Goal: Browse casually: Explore the website without a specific task or goal

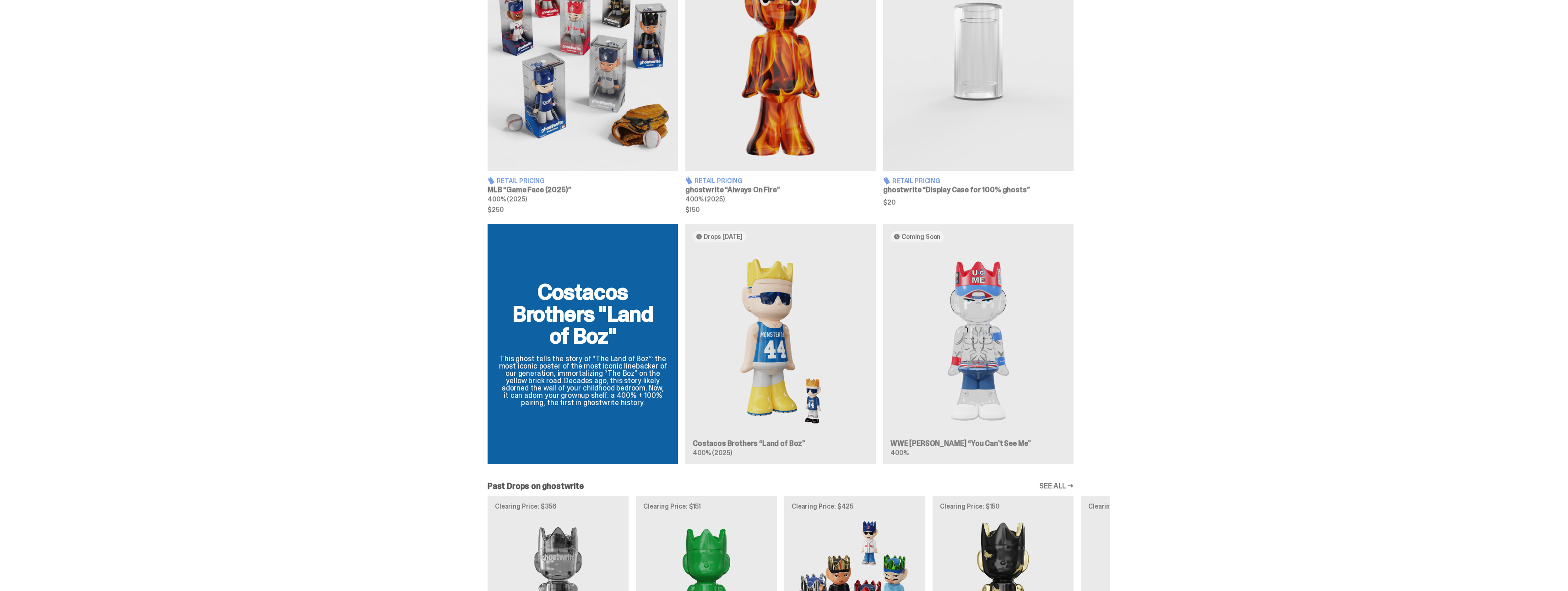
scroll to position [504, 0]
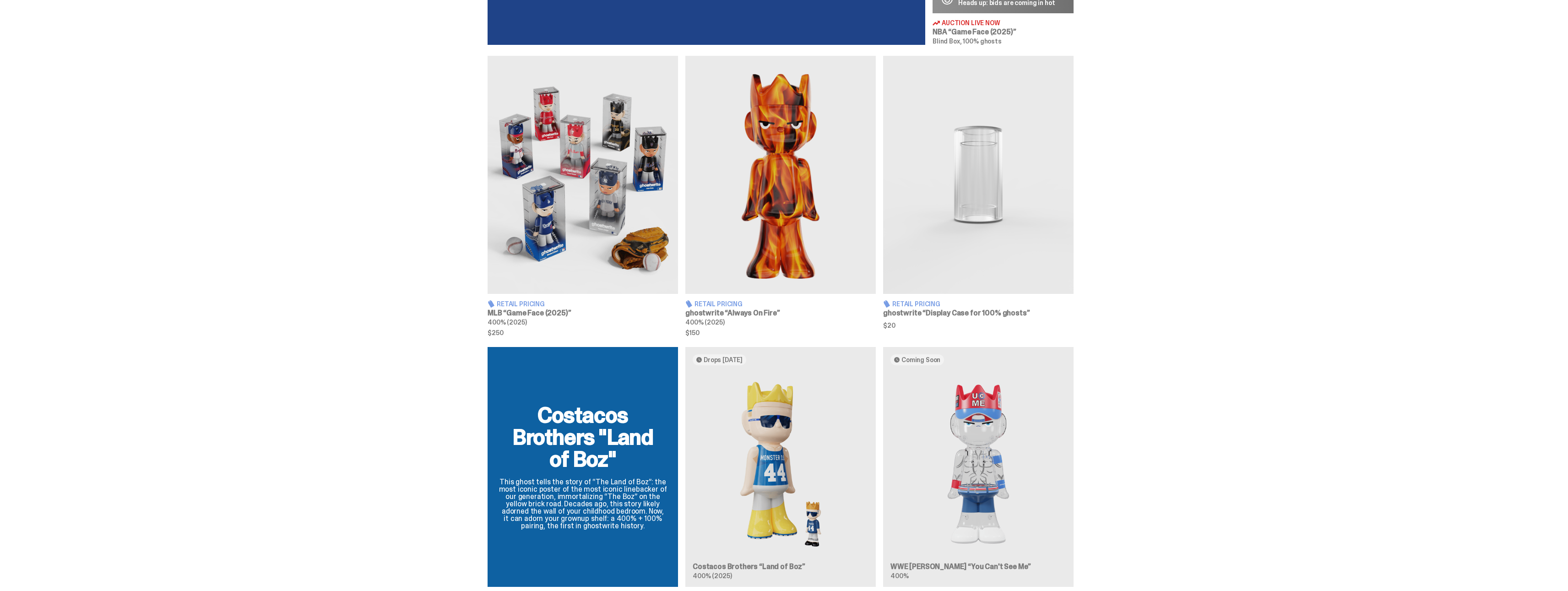
click at [743, 238] on img at bounding box center [781, 174] width 191 height 238
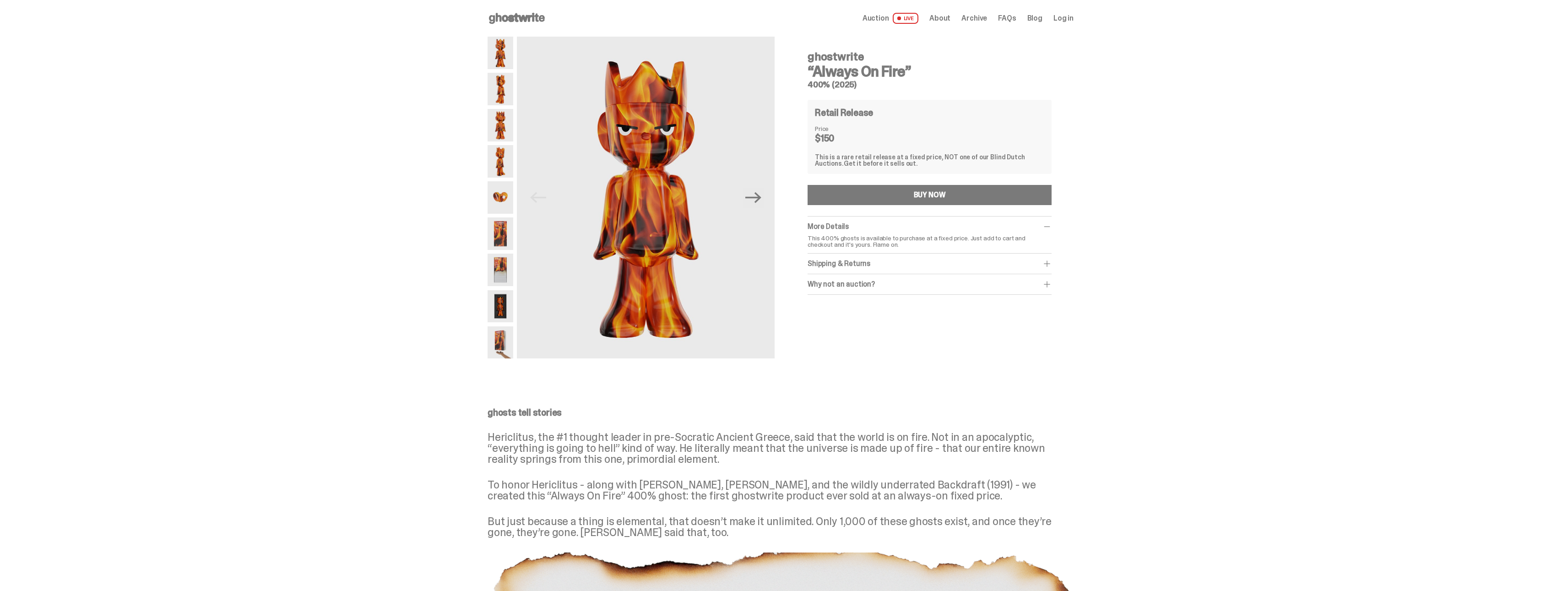
click at [886, 17] on span "Auction" at bounding box center [875, 18] width 26 height 7
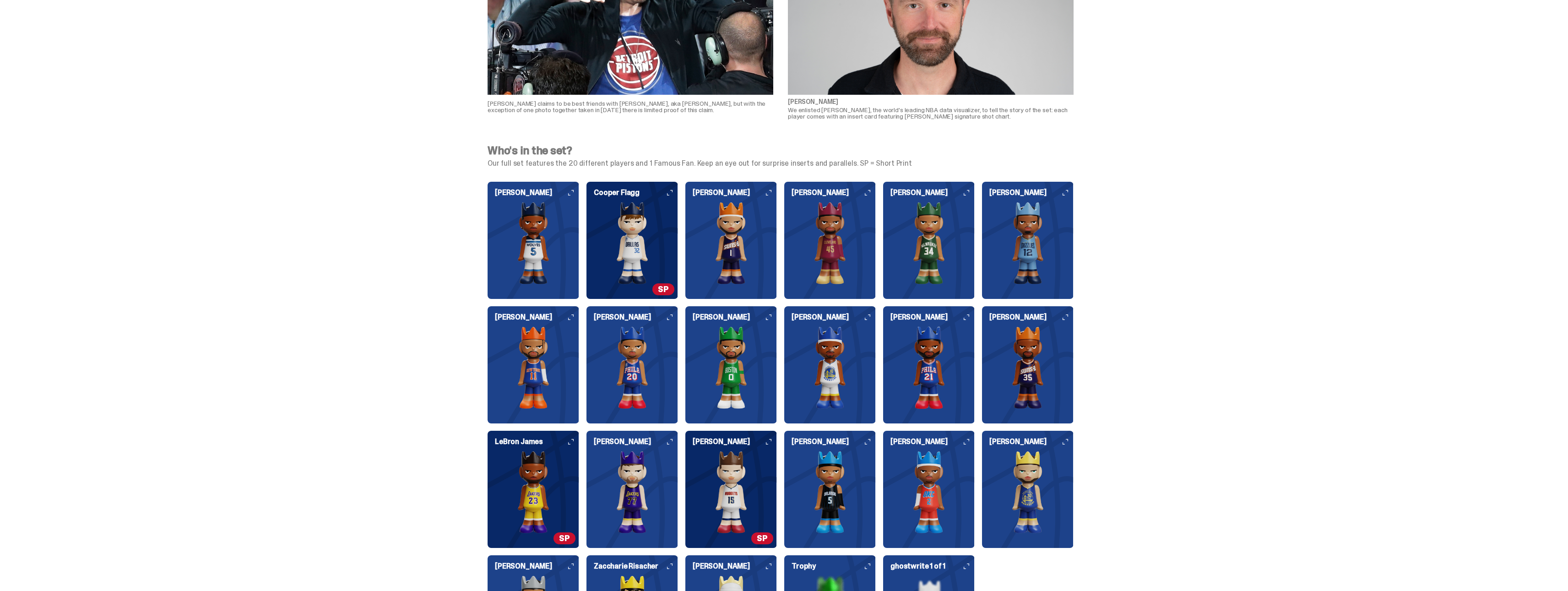
scroll to position [915, 0]
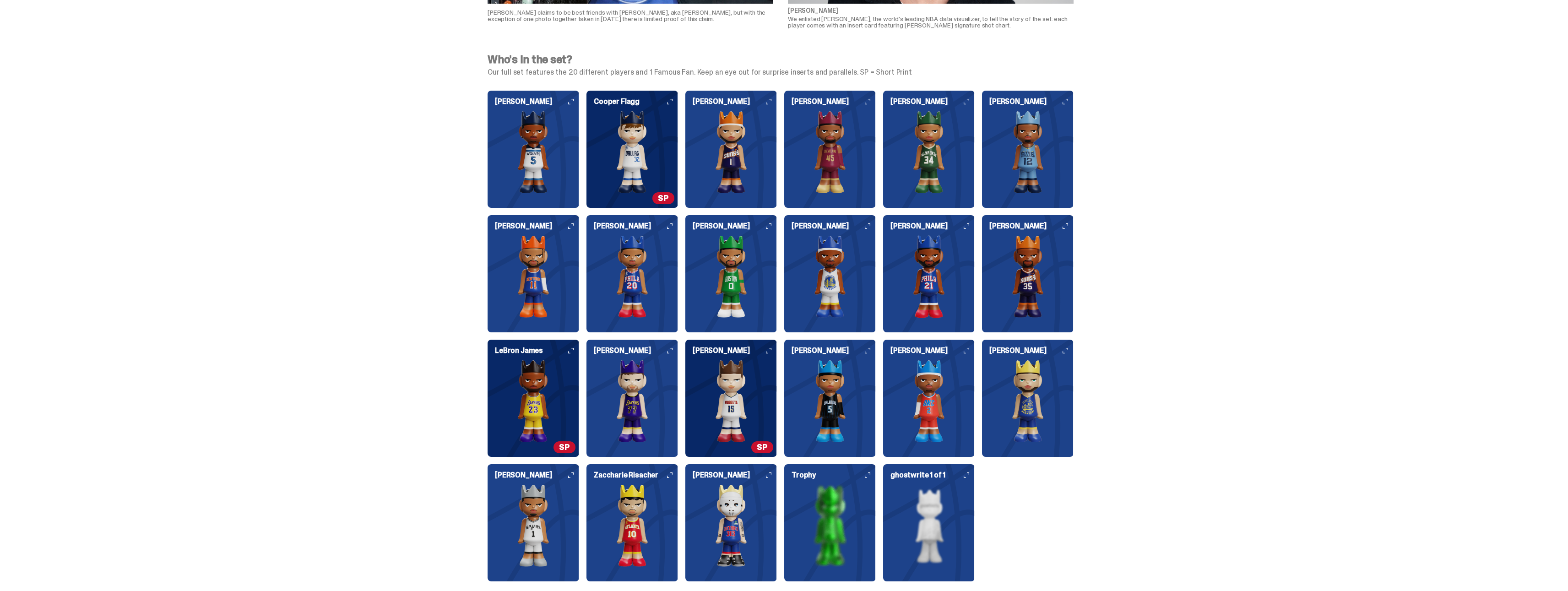
click at [622, 181] on img at bounding box center [632, 152] width 92 height 83
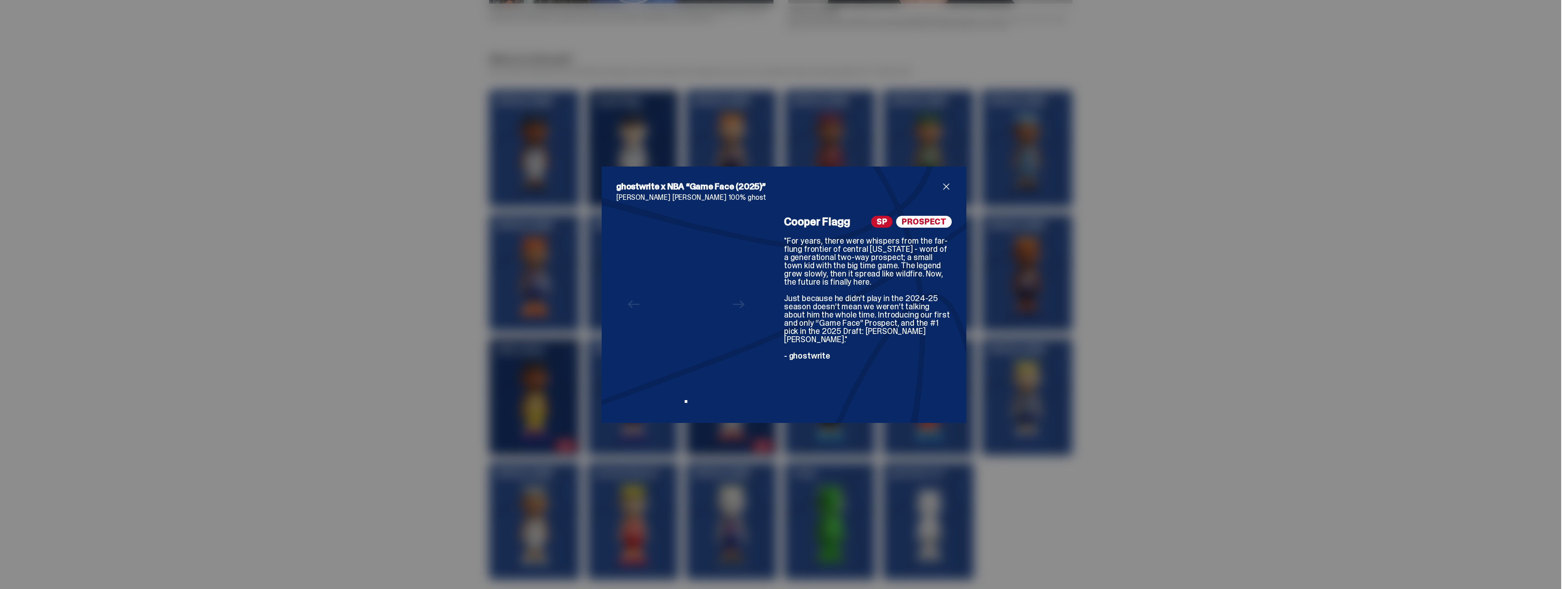
click at [943, 186] on span "close" at bounding box center [947, 186] width 11 height 11
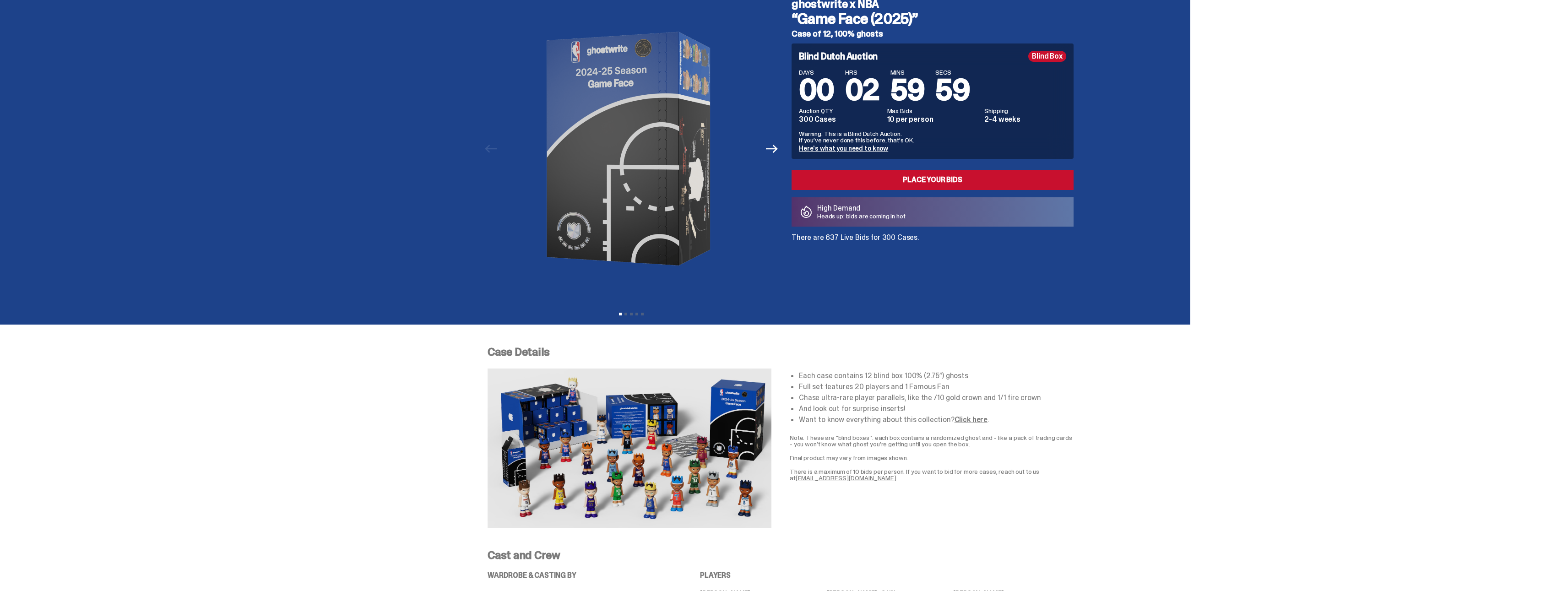
scroll to position [0, 0]
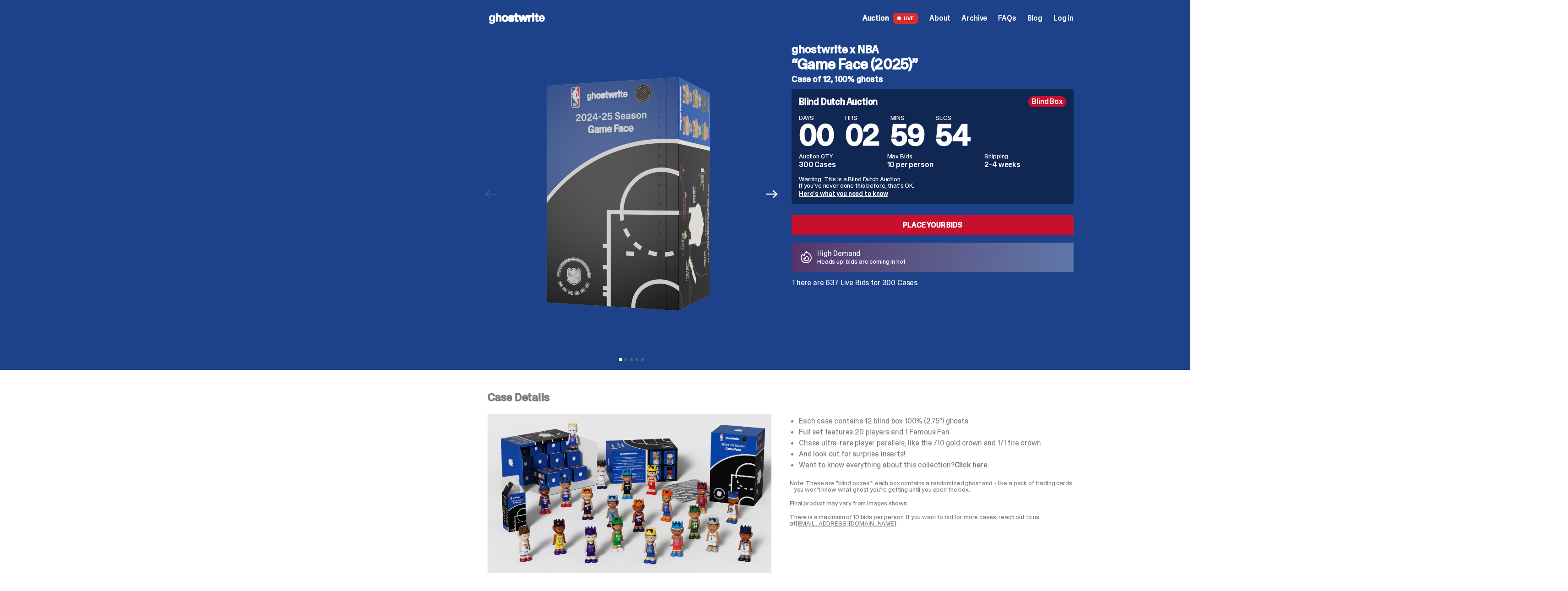
click at [831, 194] on link "Here's what you need to know" at bounding box center [844, 193] width 89 height 8
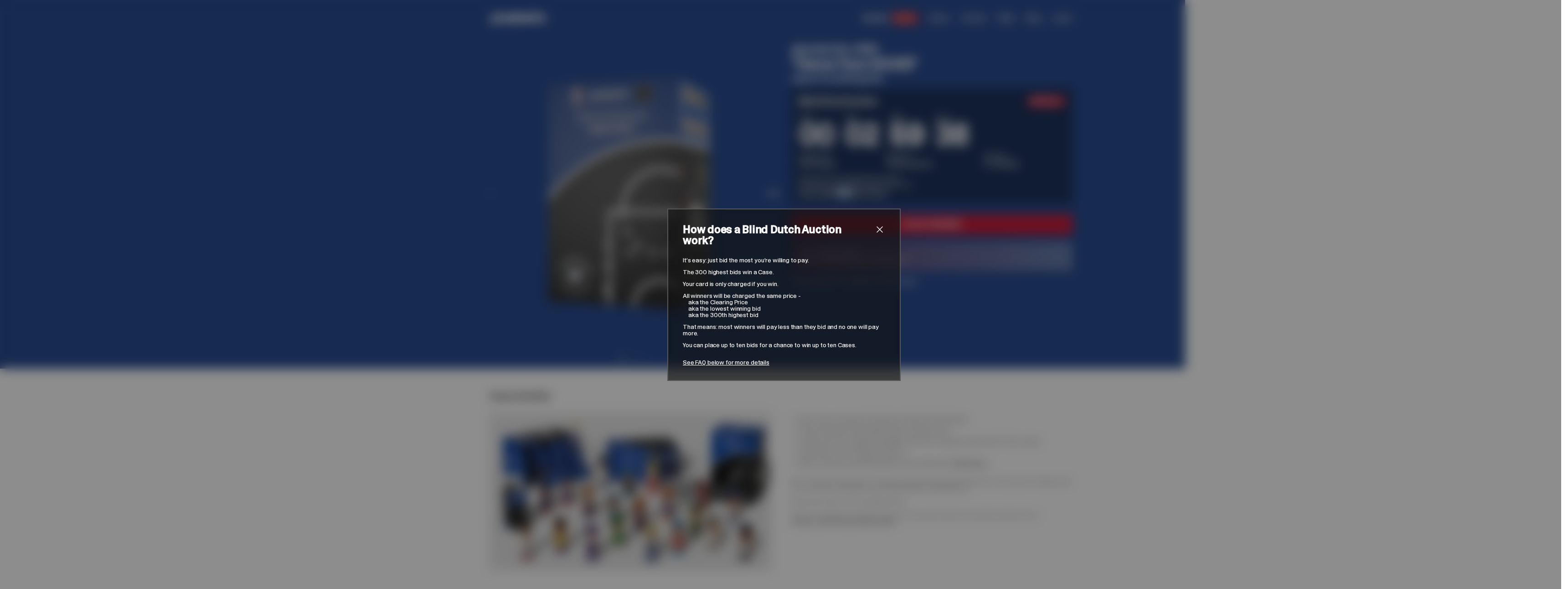
click at [874, 235] on span "close" at bounding box center [880, 230] width 11 height 11
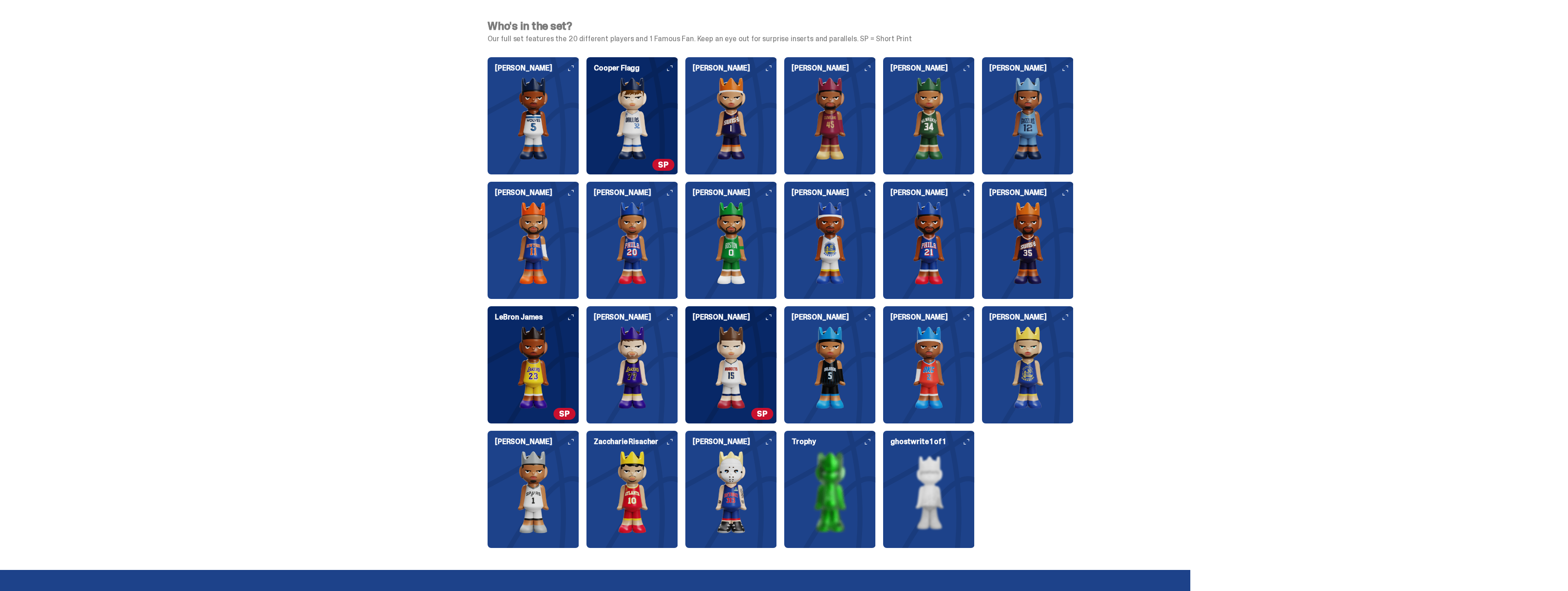
scroll to position [961, 0]
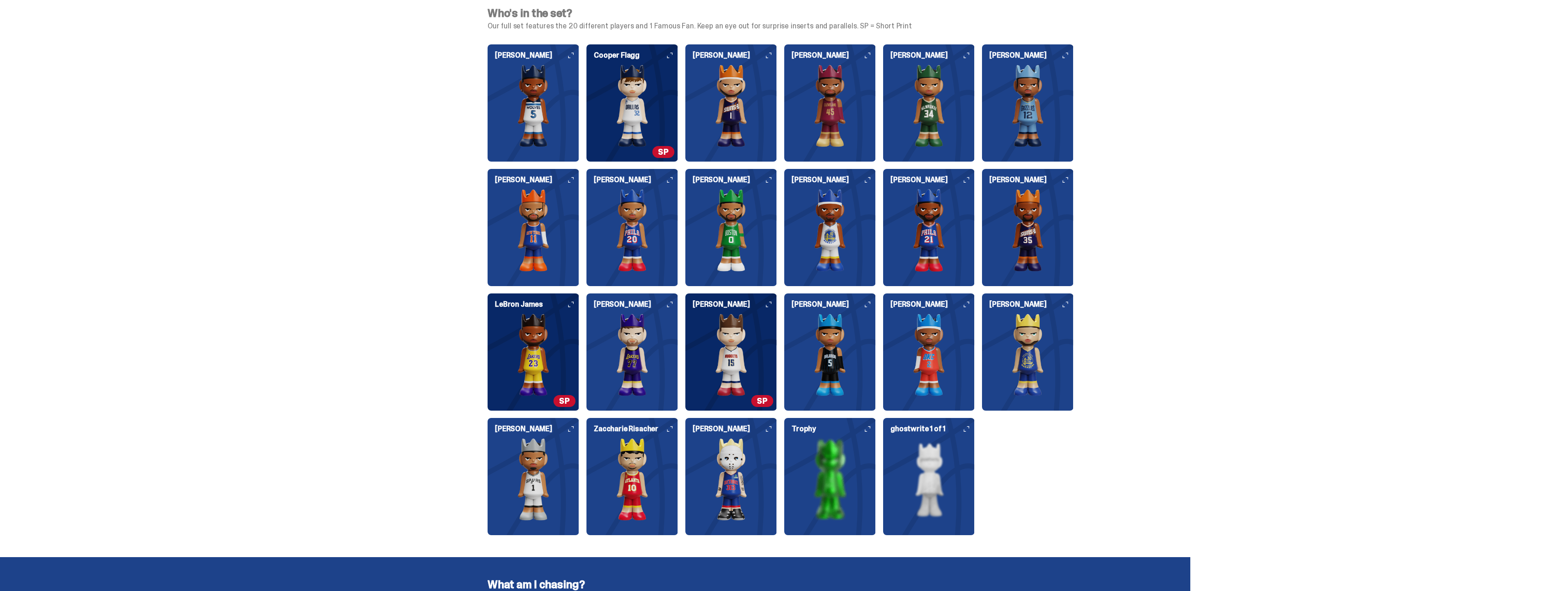
click at [948, 466] on img at bounding box center [929, 479] width 92 height 83
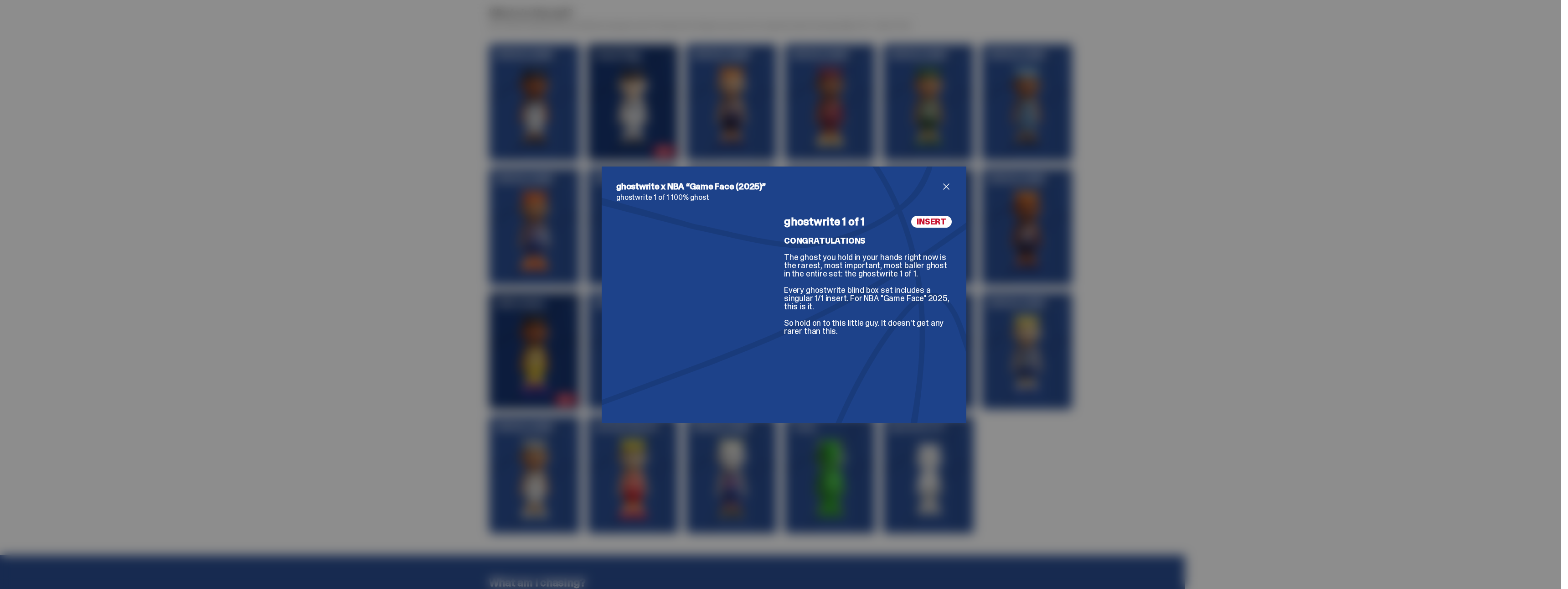
click at [931, 222] on span "INSERT" at bounding box center [931, 221] width 41 height 12
click at [942, 186] on span "close" at bounding box center [947, 186] width 11 height 11
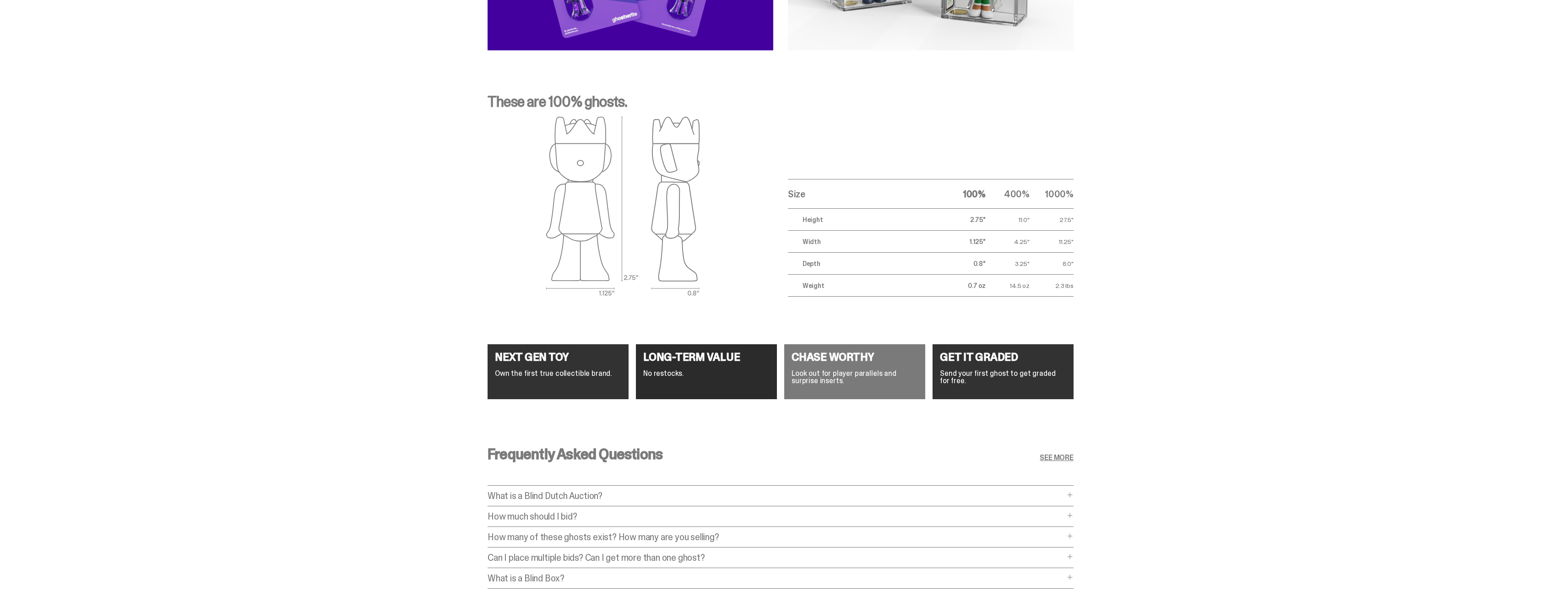
scroll to position [3375, 0]
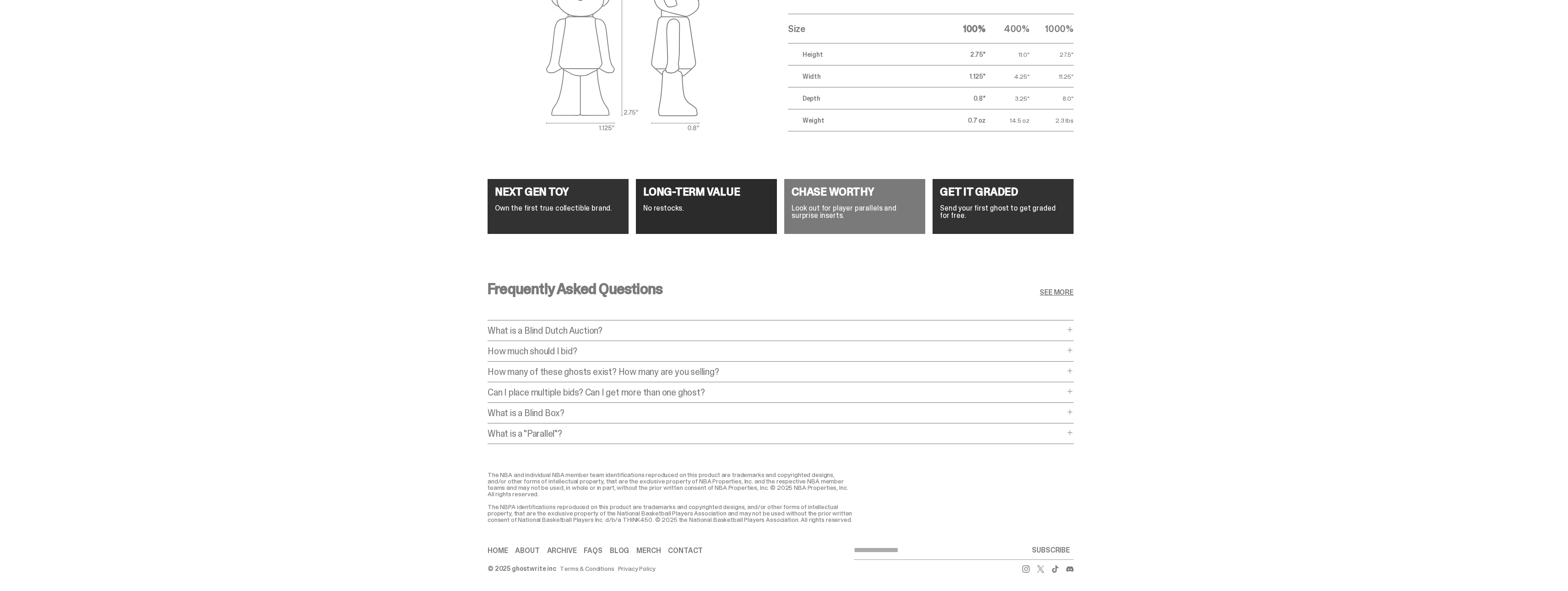
click at [1073, 347] on span at bounding box center [1070, 350] width 7 height 7
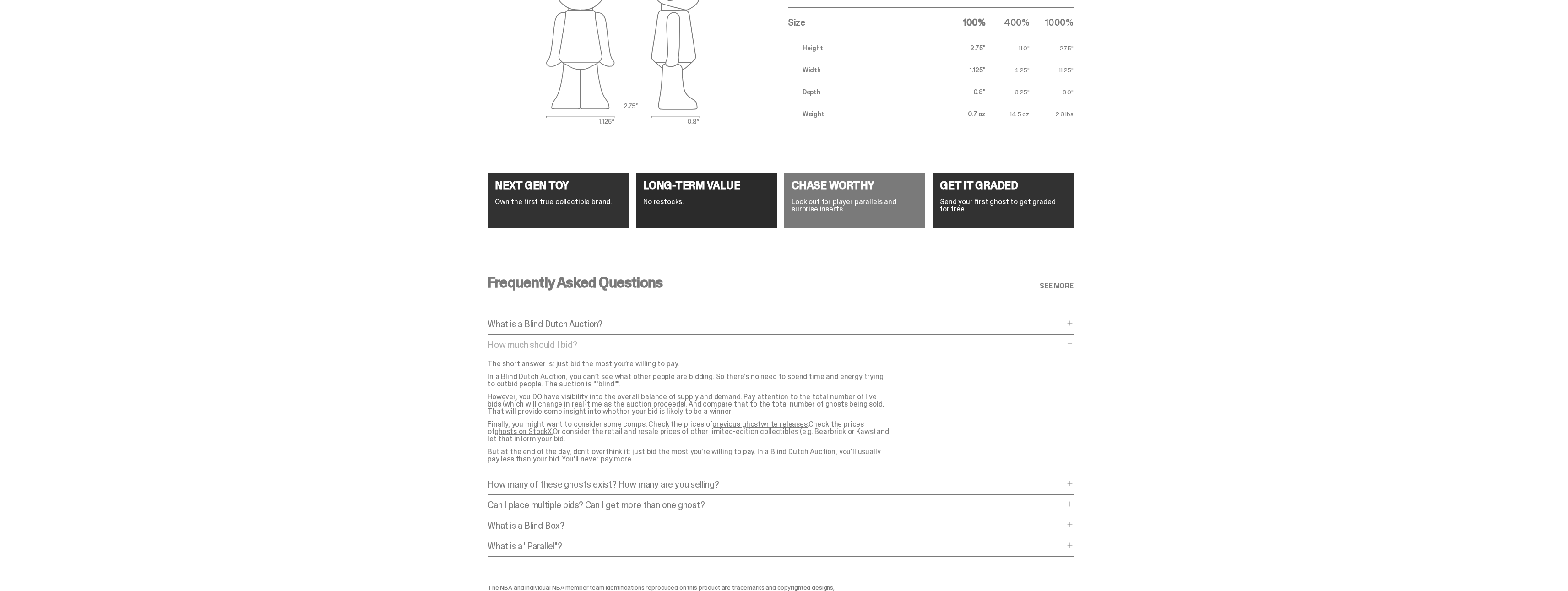
click at [1073, 525] on span at bounding box center [1070, 524] width 7 height 7
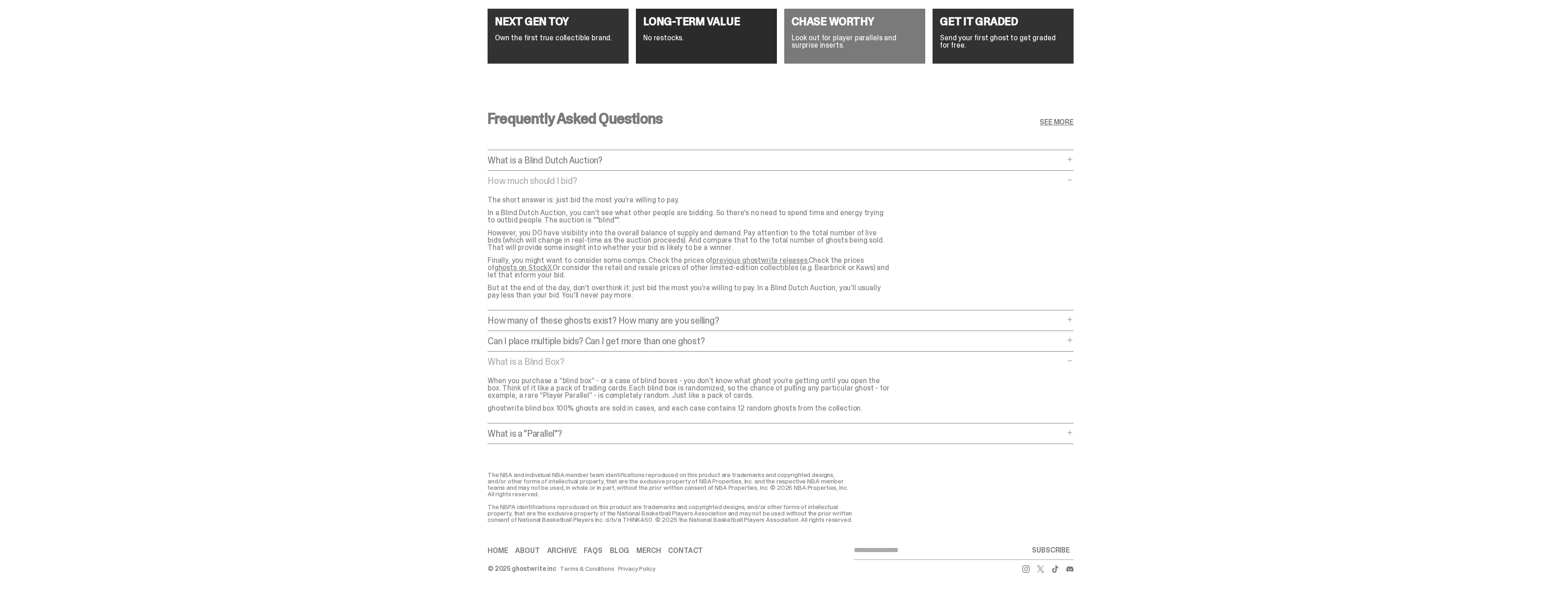
click at [1073, 156] on span at bounding box center [1070, 160] width 7 height 7
click at [1066, 156] on span at bounding box center [1070, 160] width 7 height 7
click at [1073, 429] on span at bounding box center [1070, 433] width 7 height 7
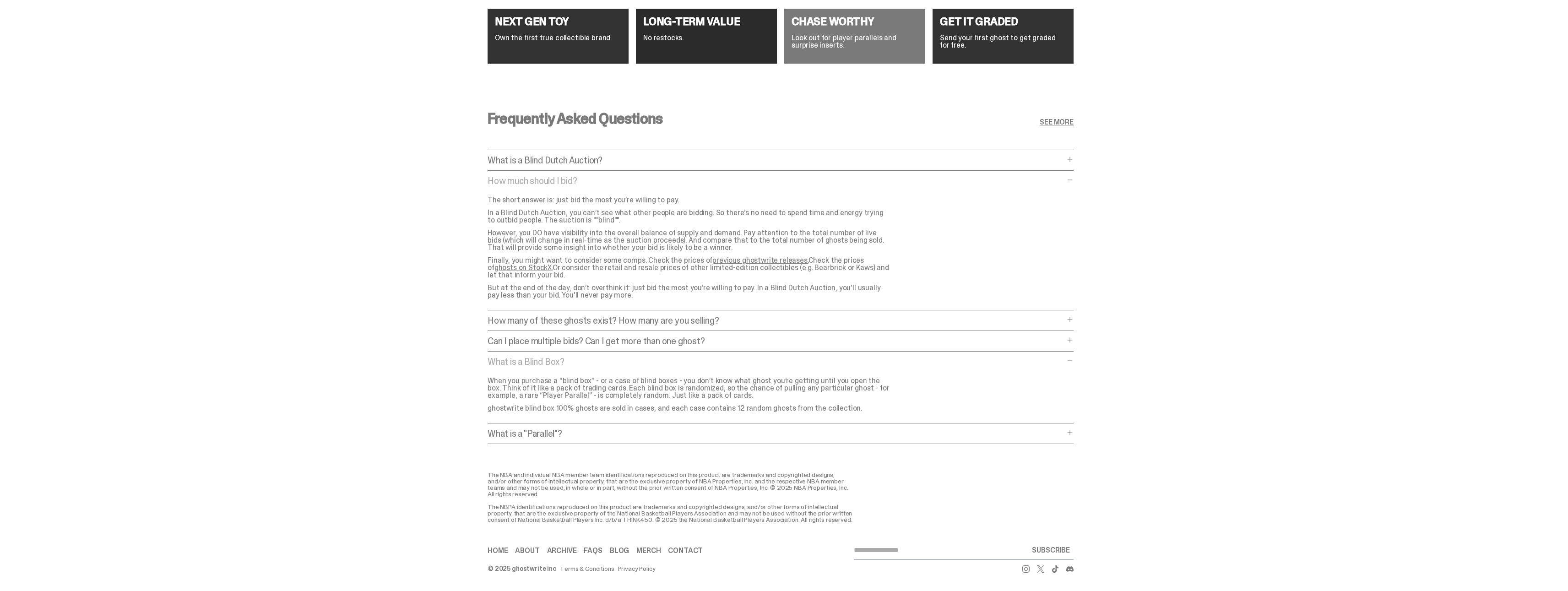
click at [1073, 429] on span at bounding box center [1070, 433] width 7 height 7
